Goal: Task Accomplishment & Management: Use online tool/utility

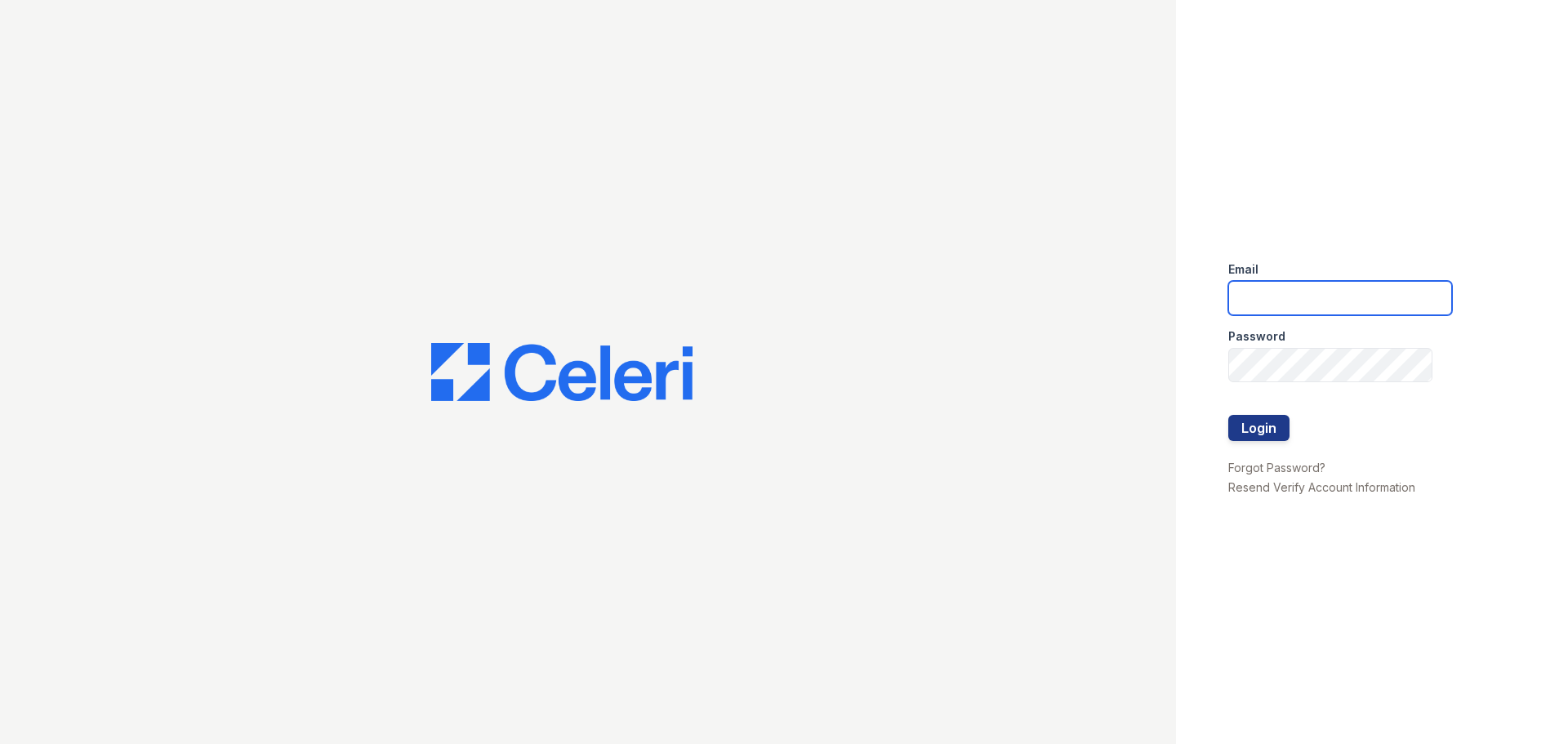
click at [1331, 298] on input "email" at bounding box center [1340, 297] width 223 height 34
type input "[EMAIL_ADDRESS][DOMAIN_NAME]"
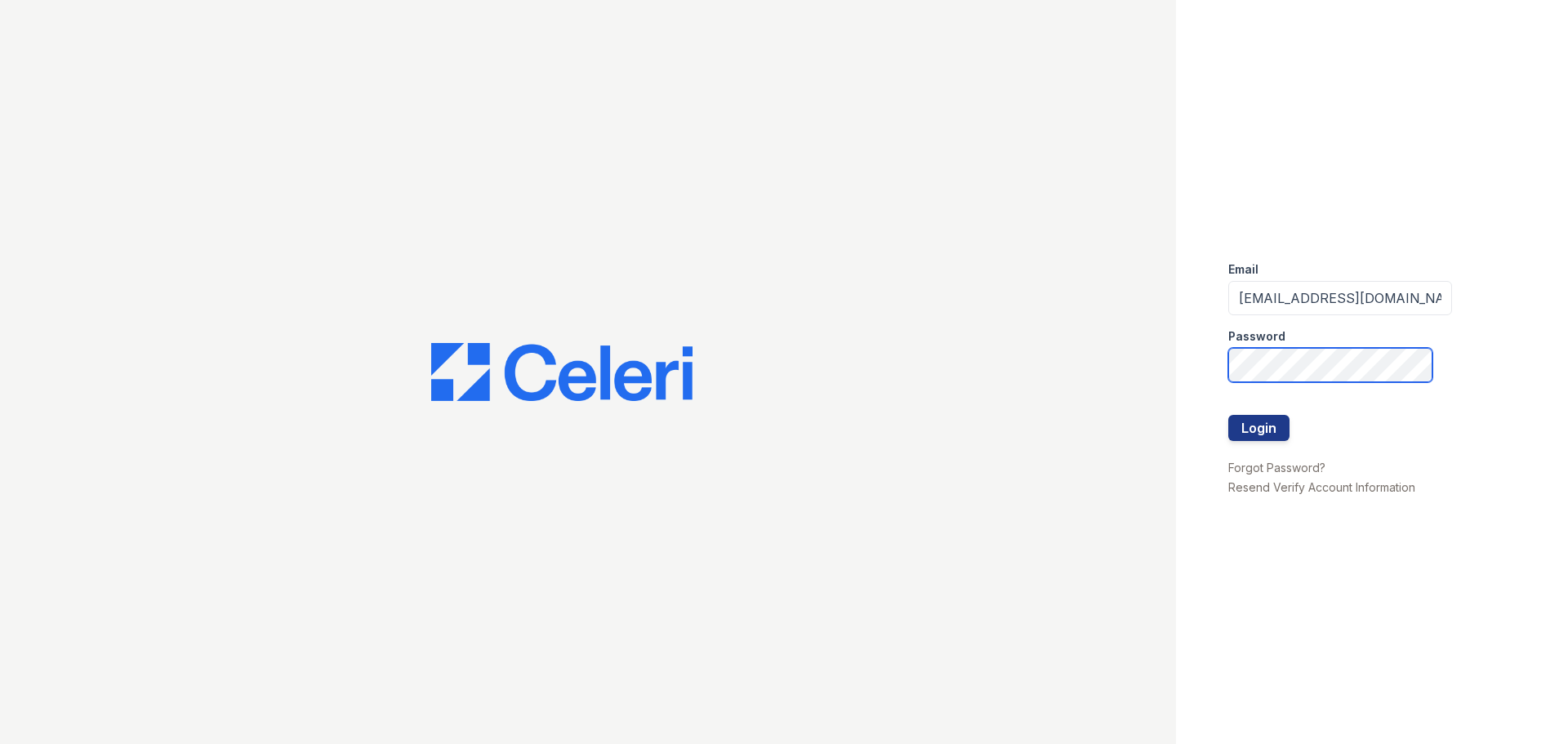
click at [1229, 415] on button "Login" at bounding box center [1259, 428] width 62 height 26
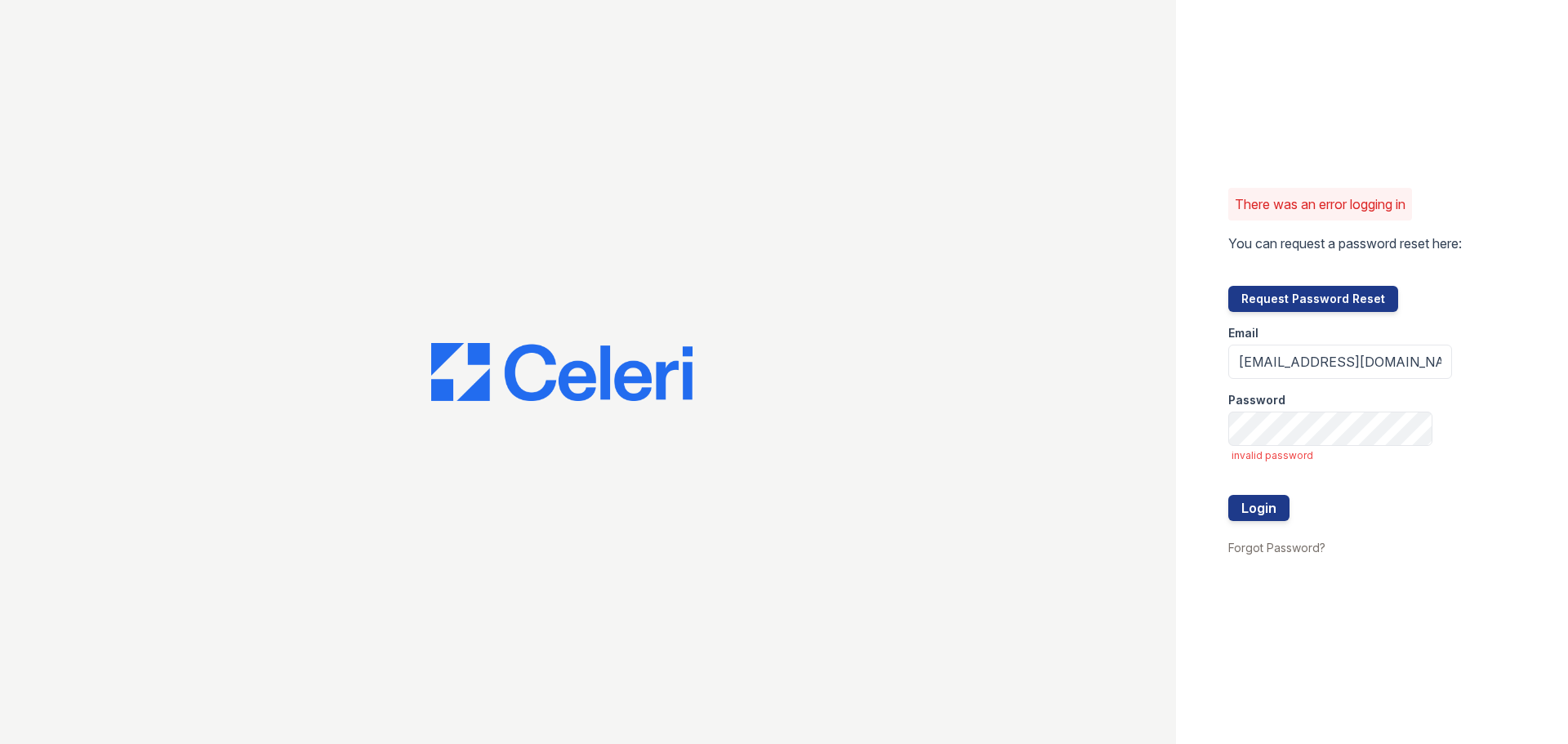
click at [385, 233] on div at bounding box center [587, 372] width 1176 height 744
click at [1229, 495] on button "Login" at bounding box center [1259, 508] width 62 height 26
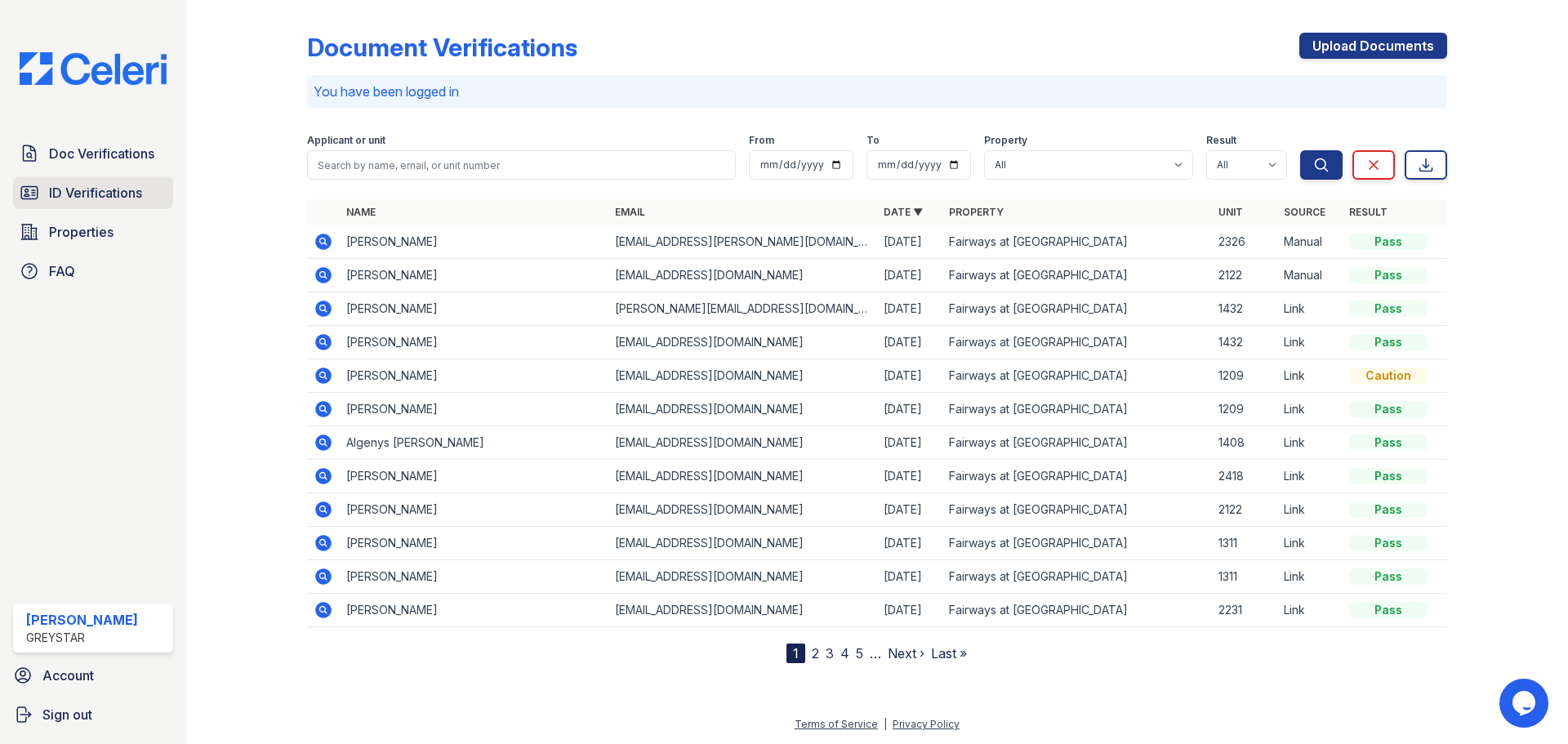
click at [84, 191] on span "ID Verifications" at bounding box center [96, 193] width 93 height 19
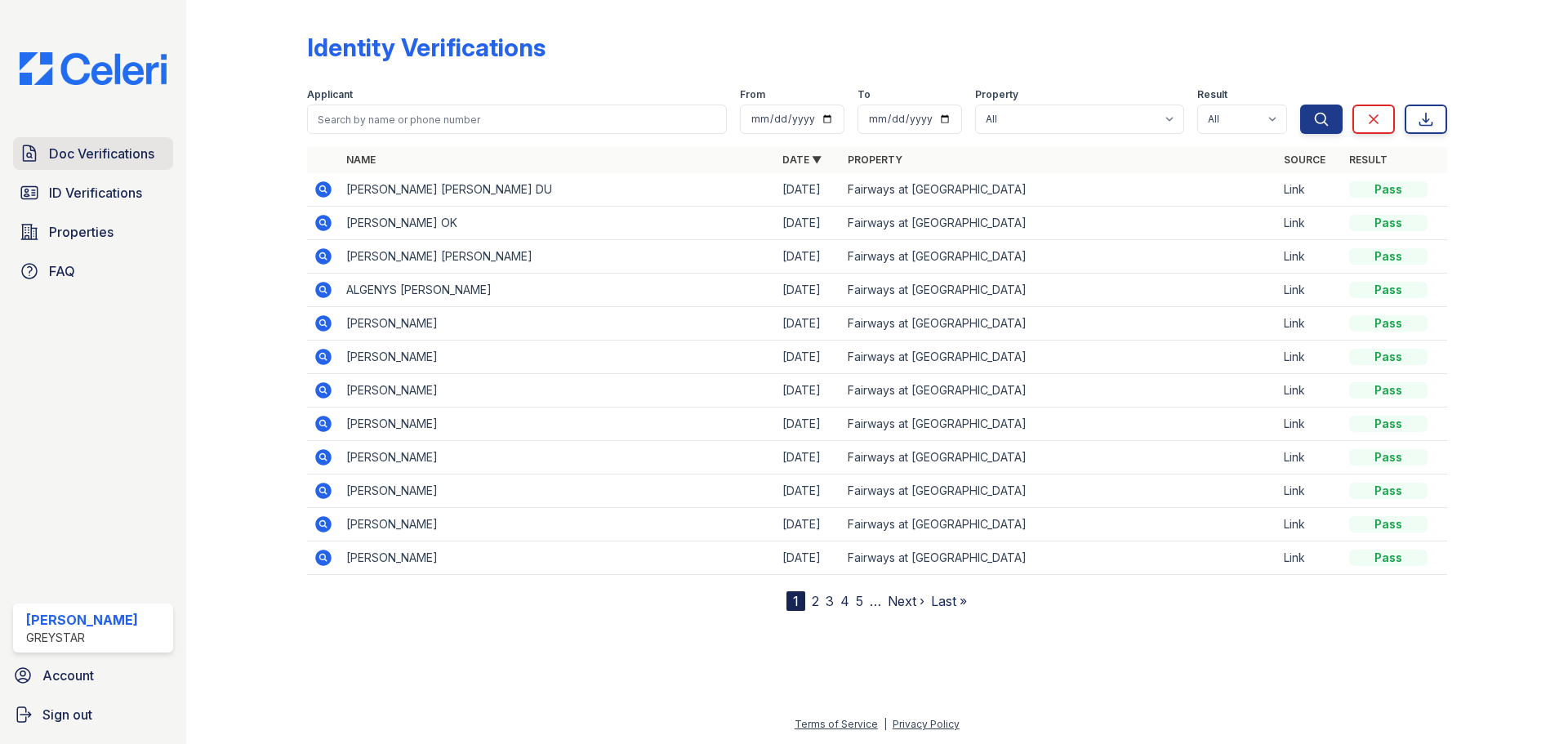
click at [98, 163] on span "Doc Verifications" at bounding box center [102, 153] width 106 height 19
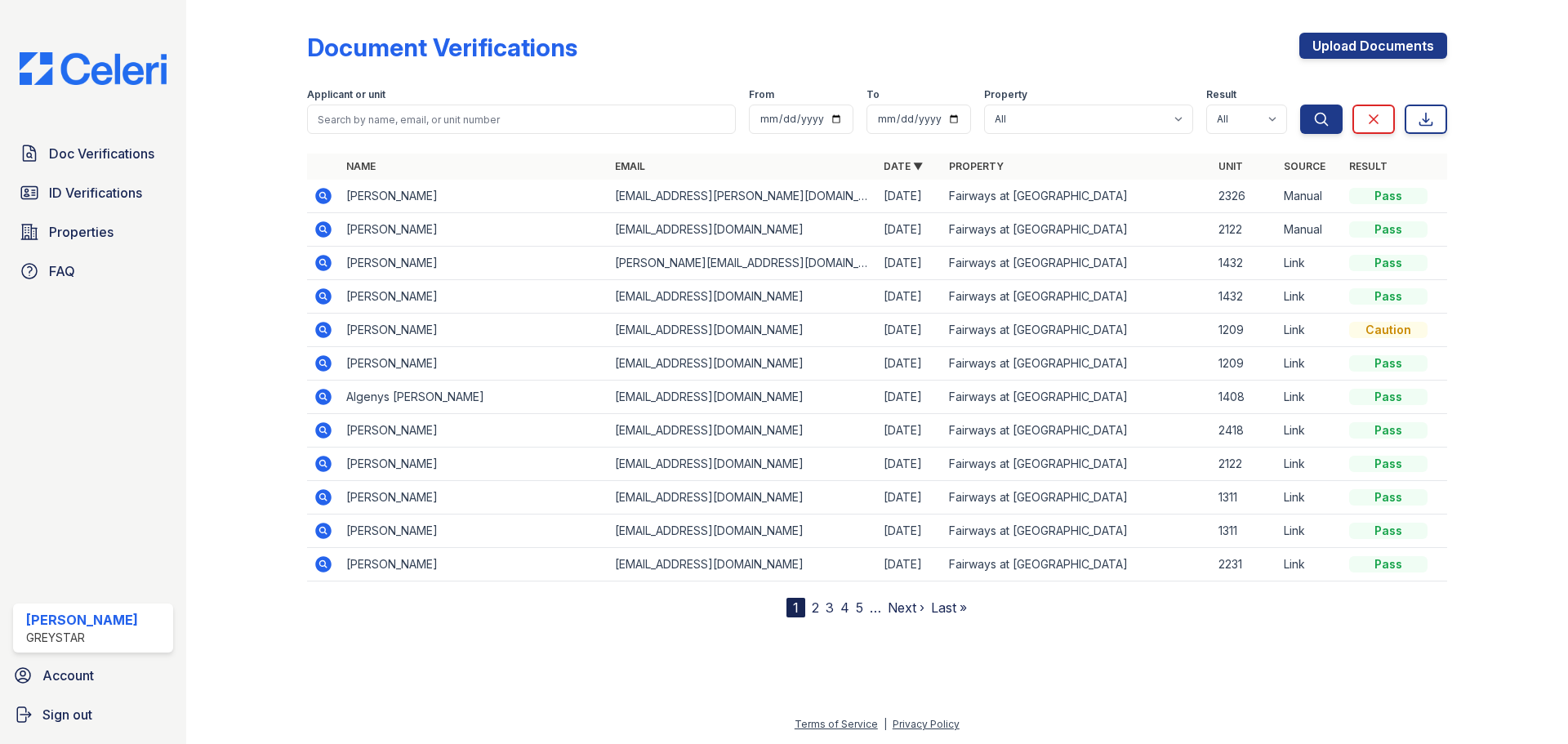
click at [1109, 40] on div "Document Verifications Upload Documents" at bounding box center [877, 54] width 1140 height 42
